Goal: Information Seeking & Learning: Learn about a topic

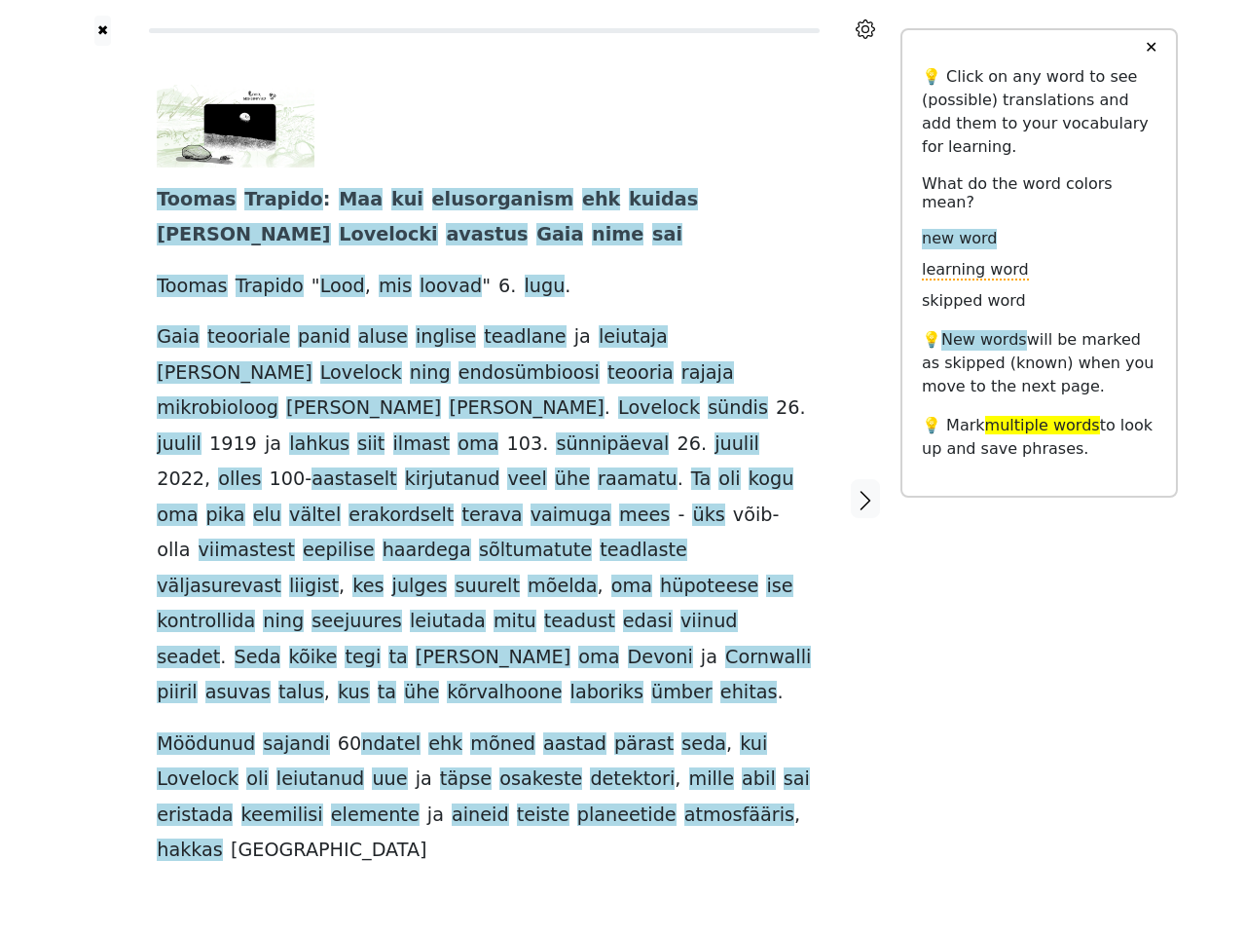
click at [295, 538] on span "viimastest" at bounding box center [247, 550] width 96 height 24
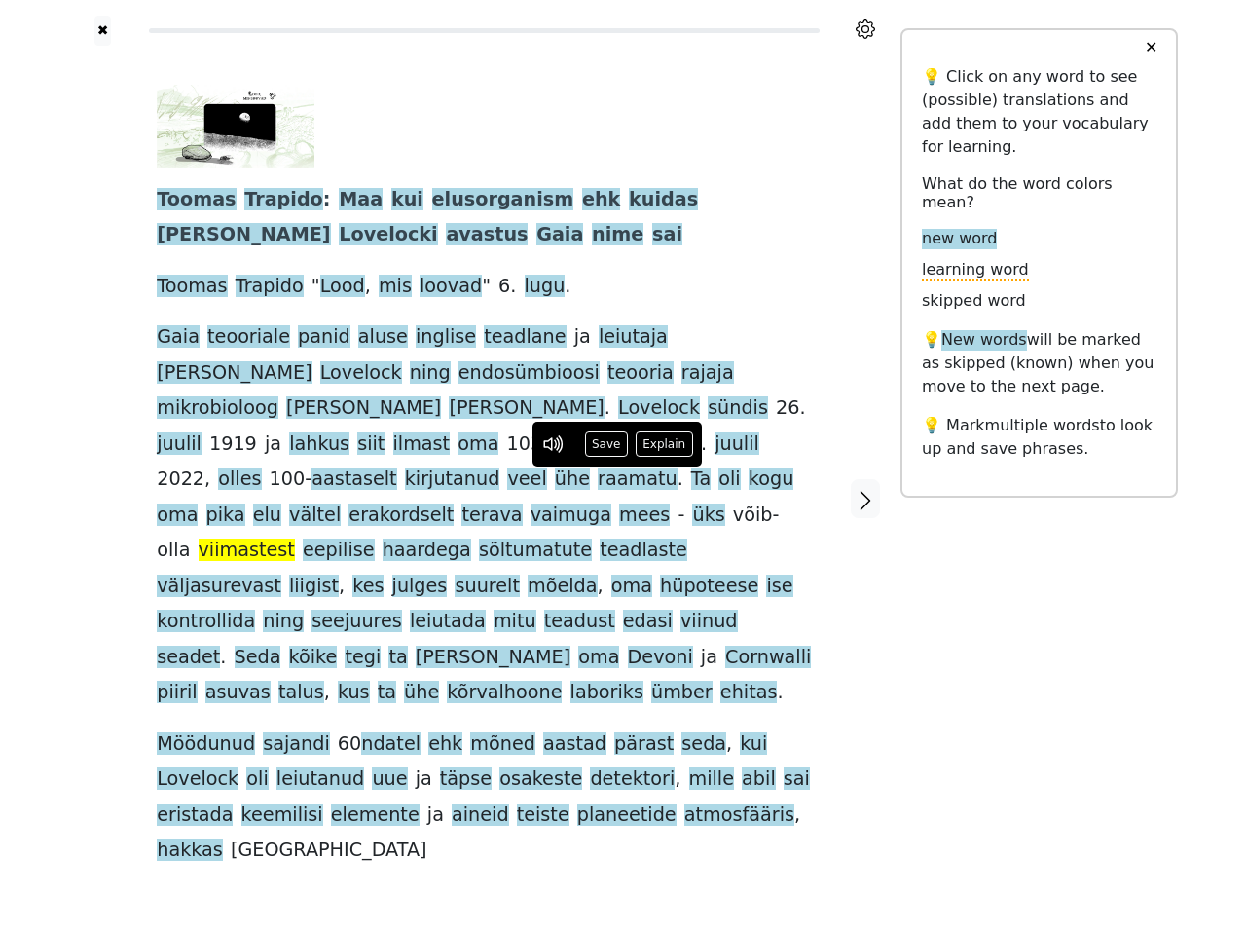
click at [866, 29] on icon at bounding box center [865, 28] width 19 height 19
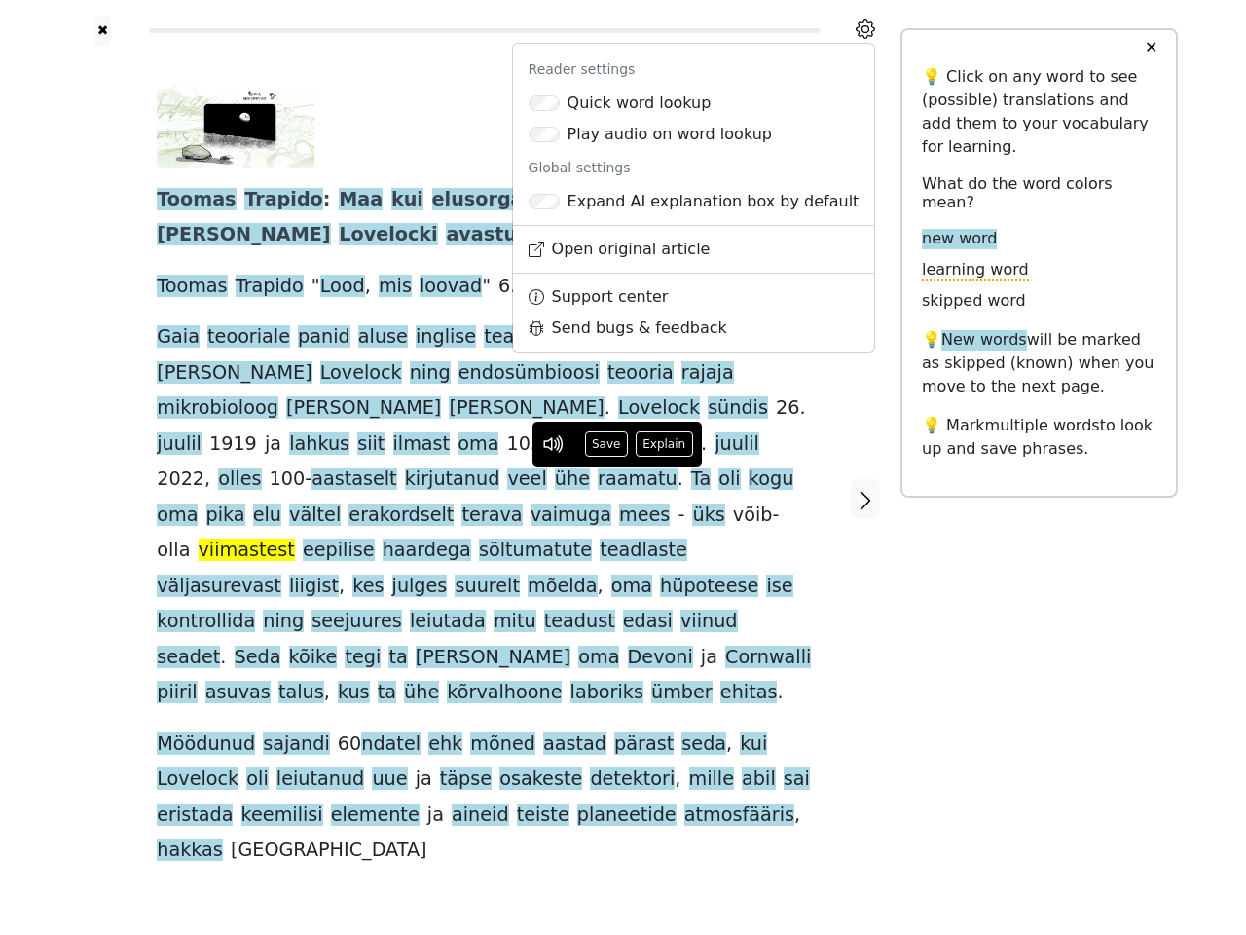
click at [102, 455] on div at bounding box center [102, 498] width 69 height 905
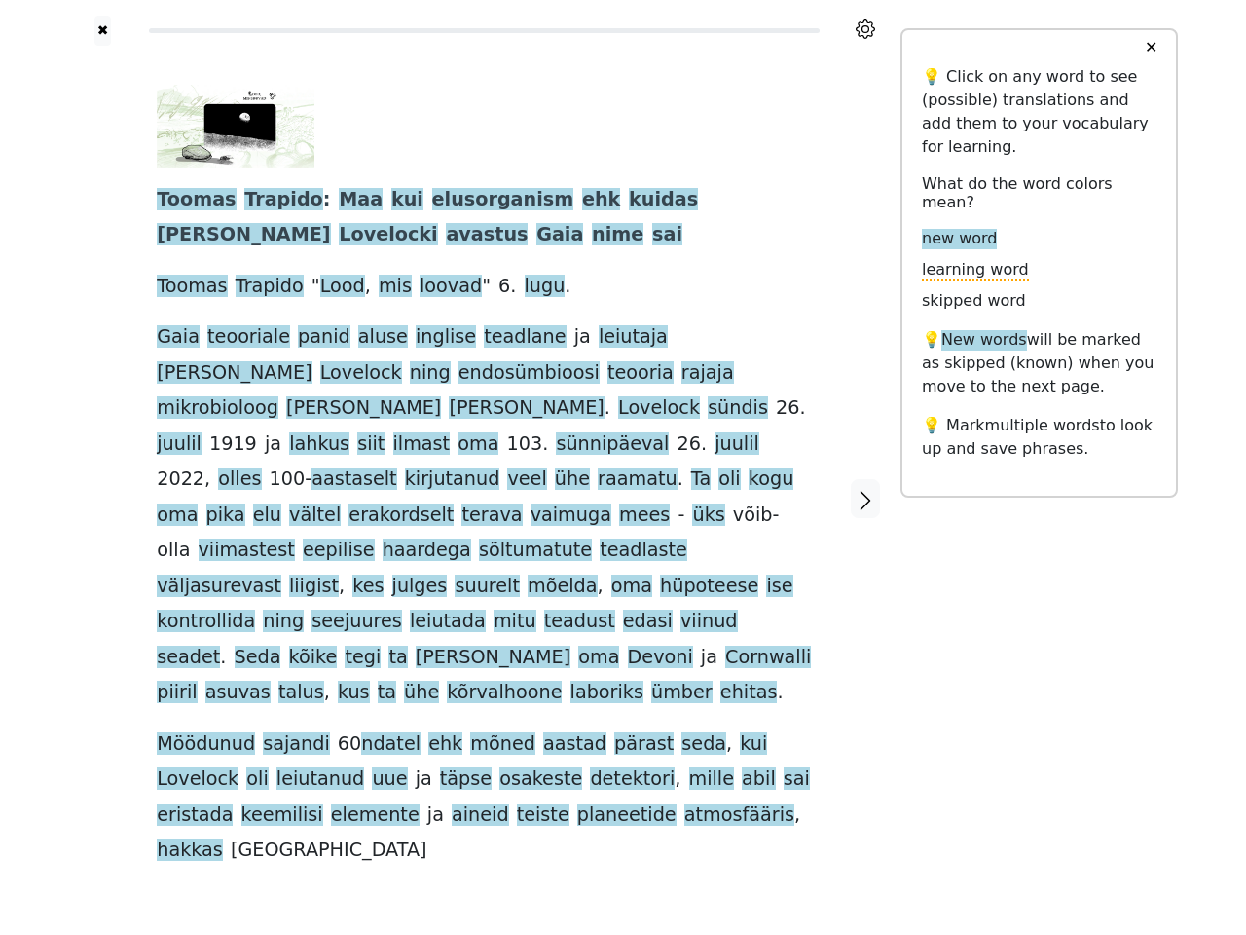
click at [598, 467] on span "raamatu" at bounding box center [638, 479] width 80 height 24
click at [190, 201] on span "Toomas" at bounding box center [196, 200] width 79 height 24
click at [265, 201] on span "Trapido" at bounding box center [283, 200] width 79 height 24
click at [339, 201] on span "Maa" at bounding box center [361, 200] width 44 height 24
click at [391, 201] on span "kui" at bounding box center [407, 200] width 32 height 24
